Goal: Information Seeking & Learning: Learn about a topic

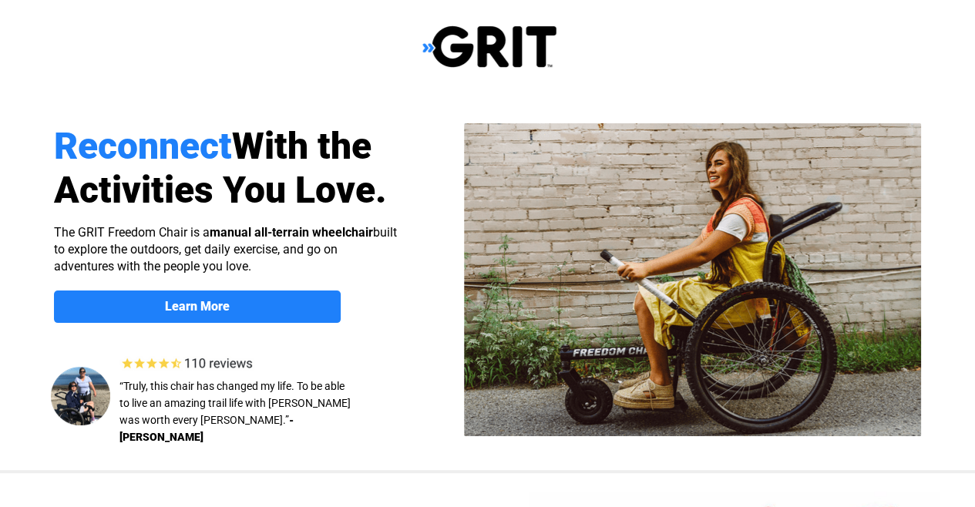
select select "US"
drag, startPoint x: 55, startPoint y: 227, endPoint x: 379, endPoint y: 230, distance: 323.7
click at [379, 230] on p "The GRIT Freedom Chair is a manual all-terrain wheelchair built to explore the …" at bounding box center [226, 249] width 344 height 51
click at [507, 42] on img at bounding box center [489, 47] width 134 height 44
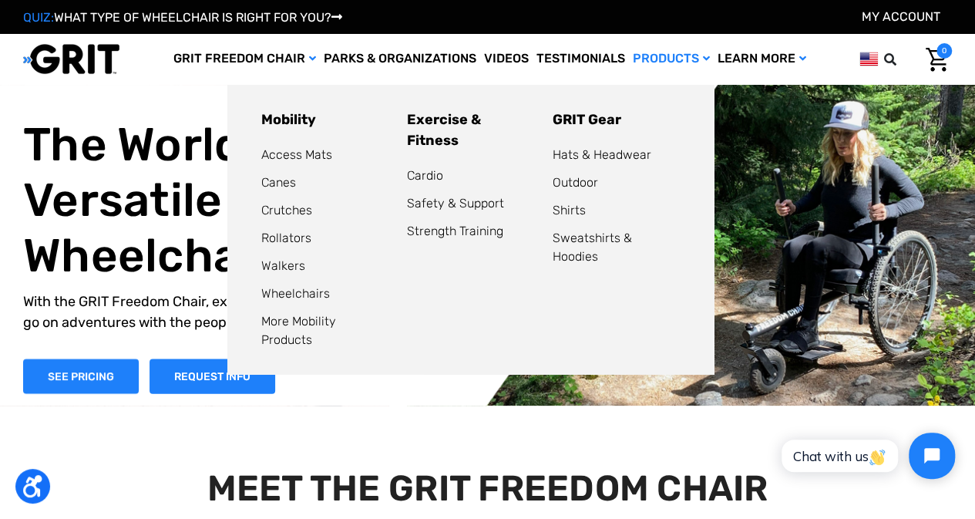
click at [671, 60] on link "Products" at bounding box center [671, 59] width 85 height 50
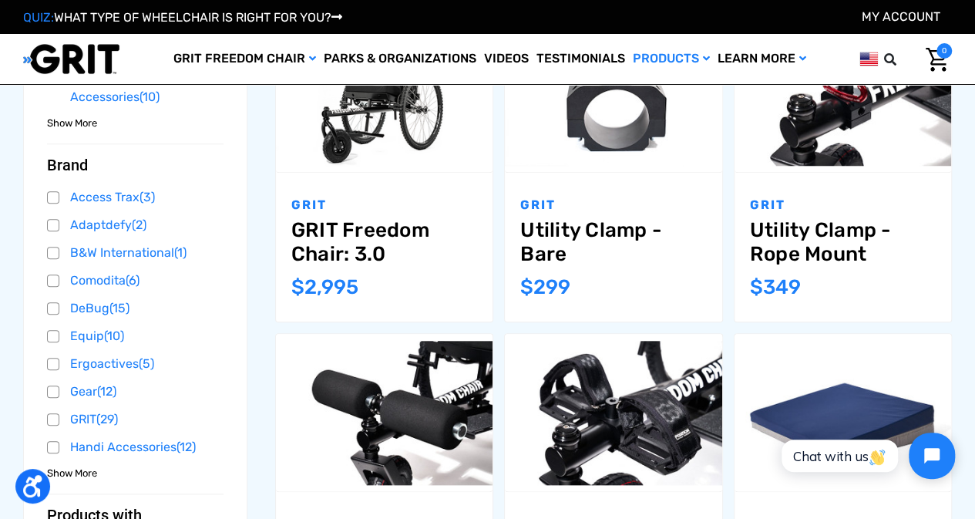
scroll to position [617, 0]
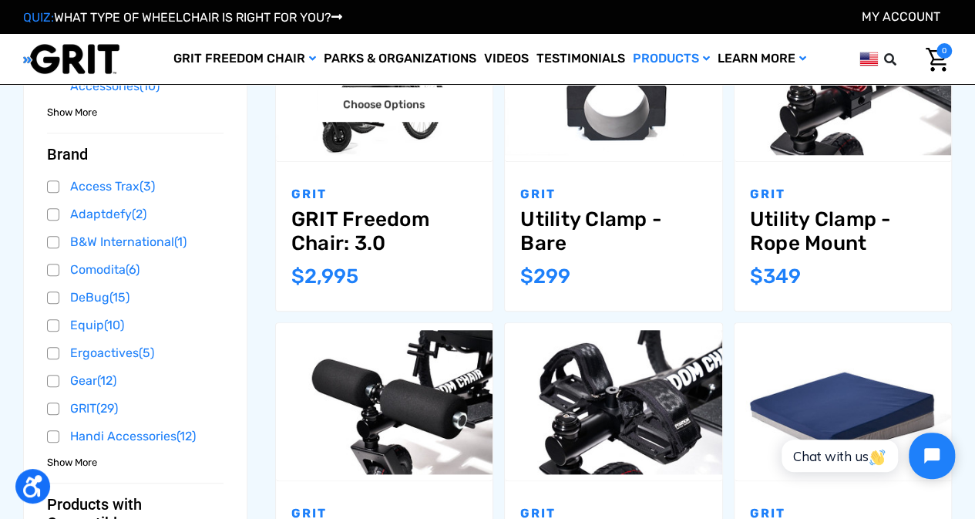
click at [341, 234] on link "GRIT Freedom Chair: 3.0" at bounding box center [384, 231] width 186 height 48
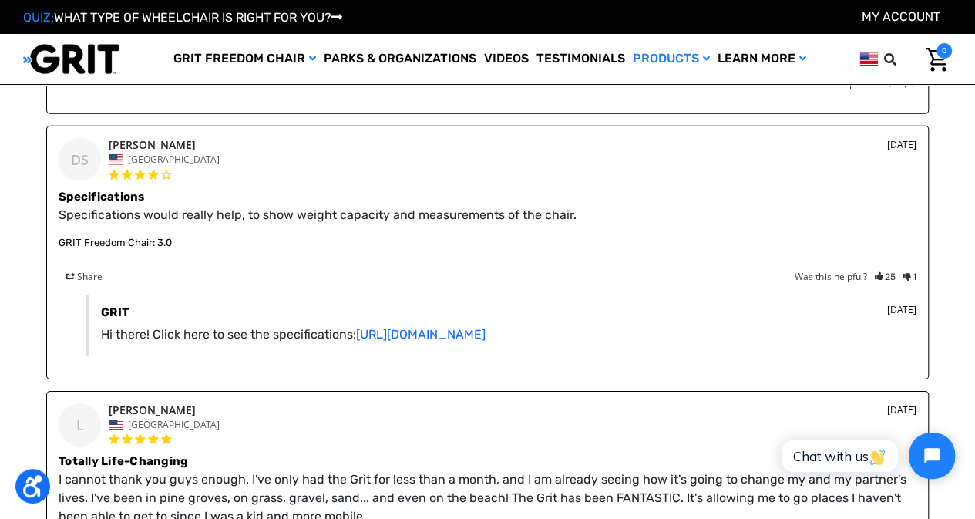
scroll to position [2389, 0]
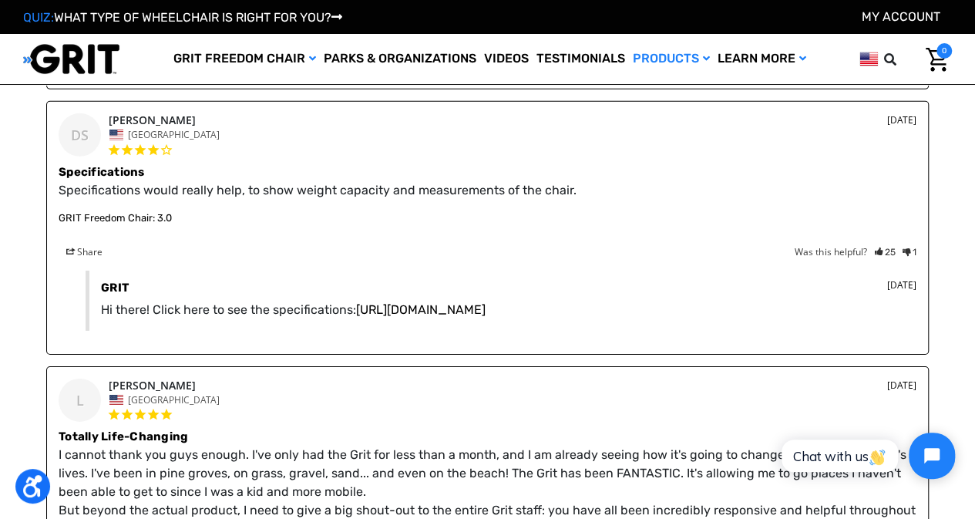
click at [484, 306] on link "https://www.gogrit.us/specifications" at bounding box center [420, 309] width 129 height 15
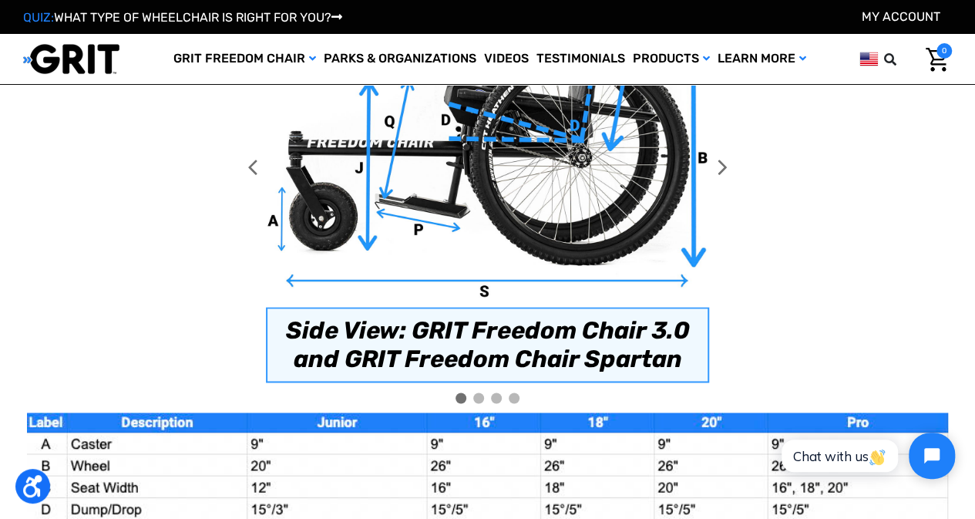
scroll to position [920, 0]
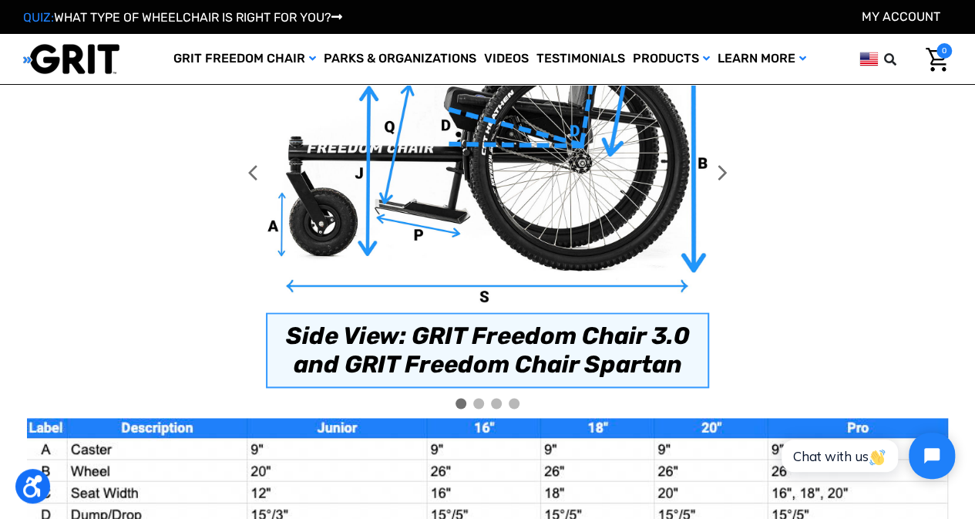
click at [475, 400] on div at bounding box center [478, 403] width 11 height 11
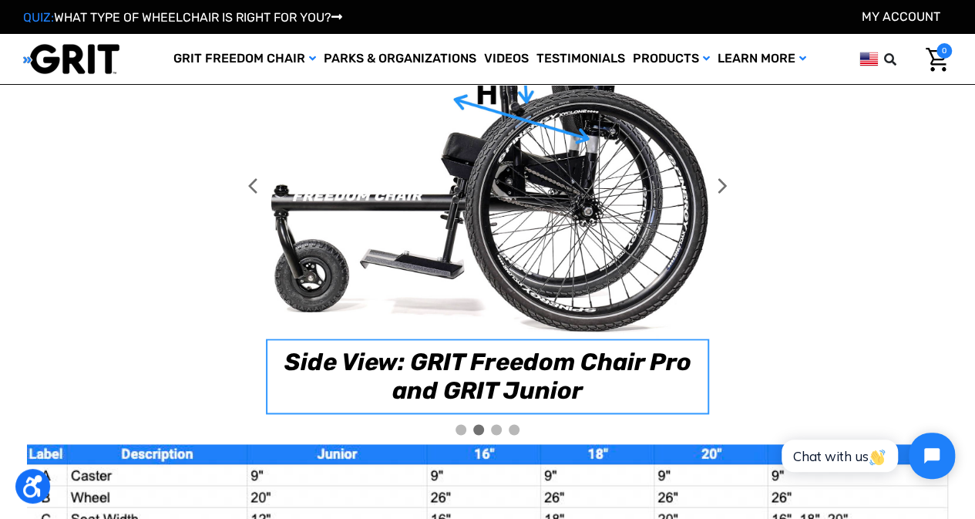
click at [498, 428] on div at bounding box center [496, 429] width 11 height 11
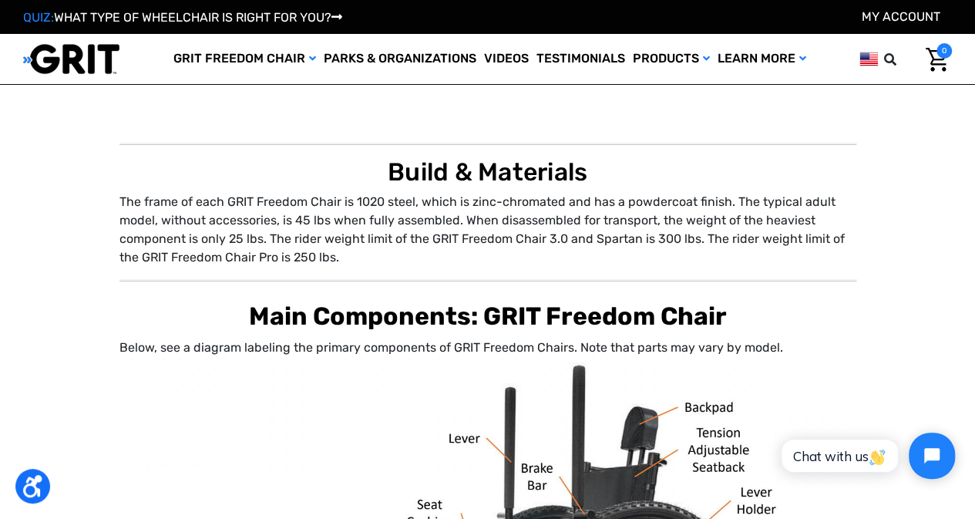
scroll to position [0, 0]
